Goal: Find specific page/section: Find specific page/section

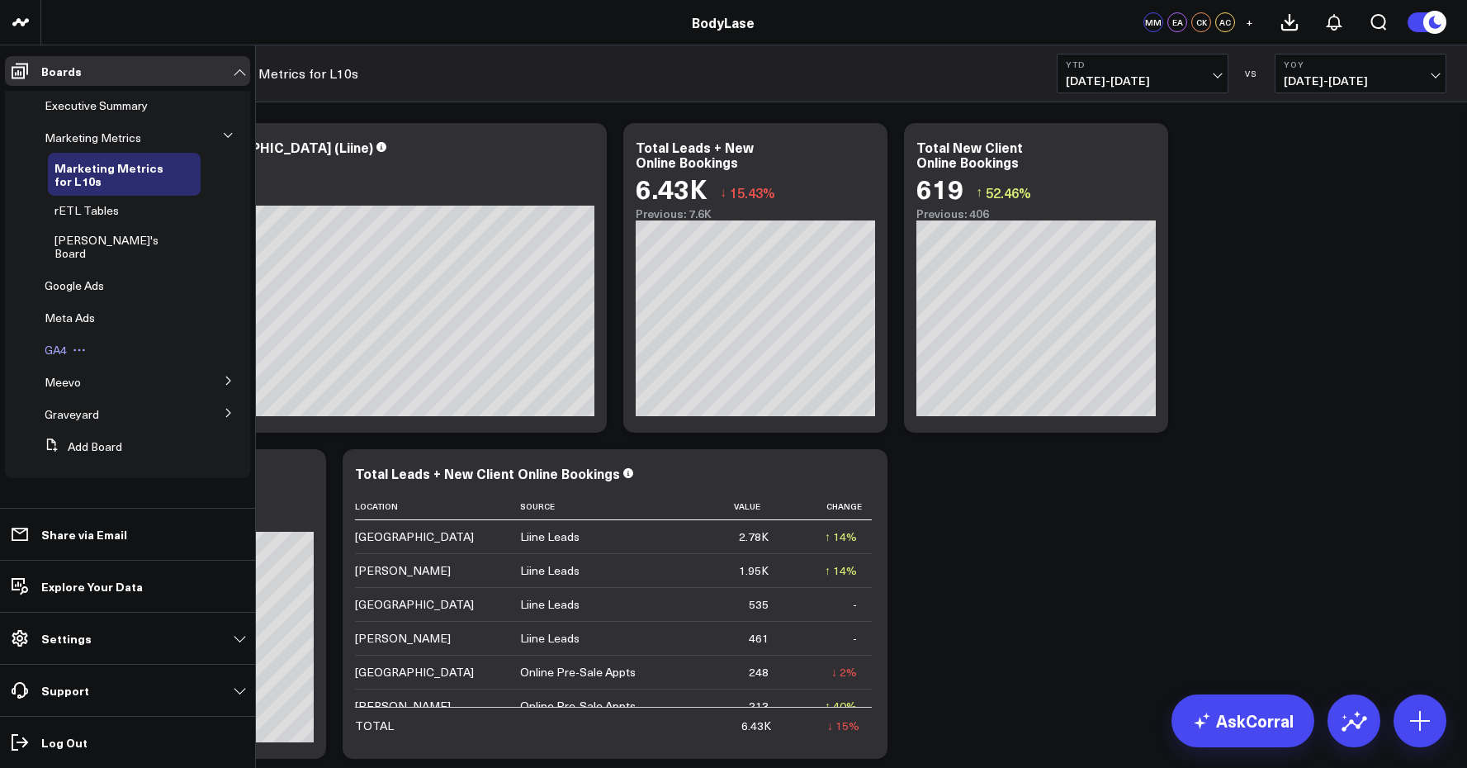
click at [66, 342] on span "GA4" at bounding box center [56, 350] width 22 height 16
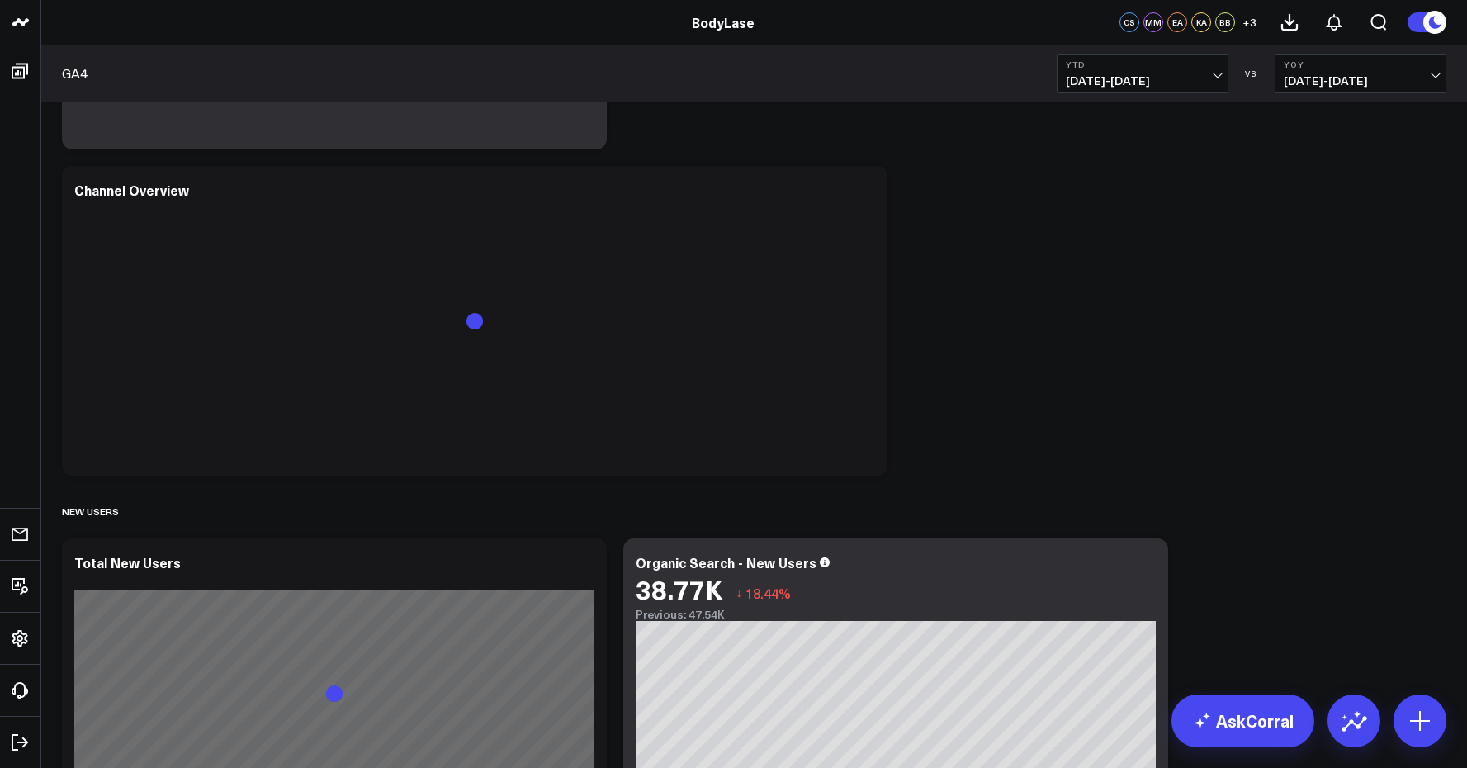
scroll to position [1343, 0]
